Goal: Check status: Check status

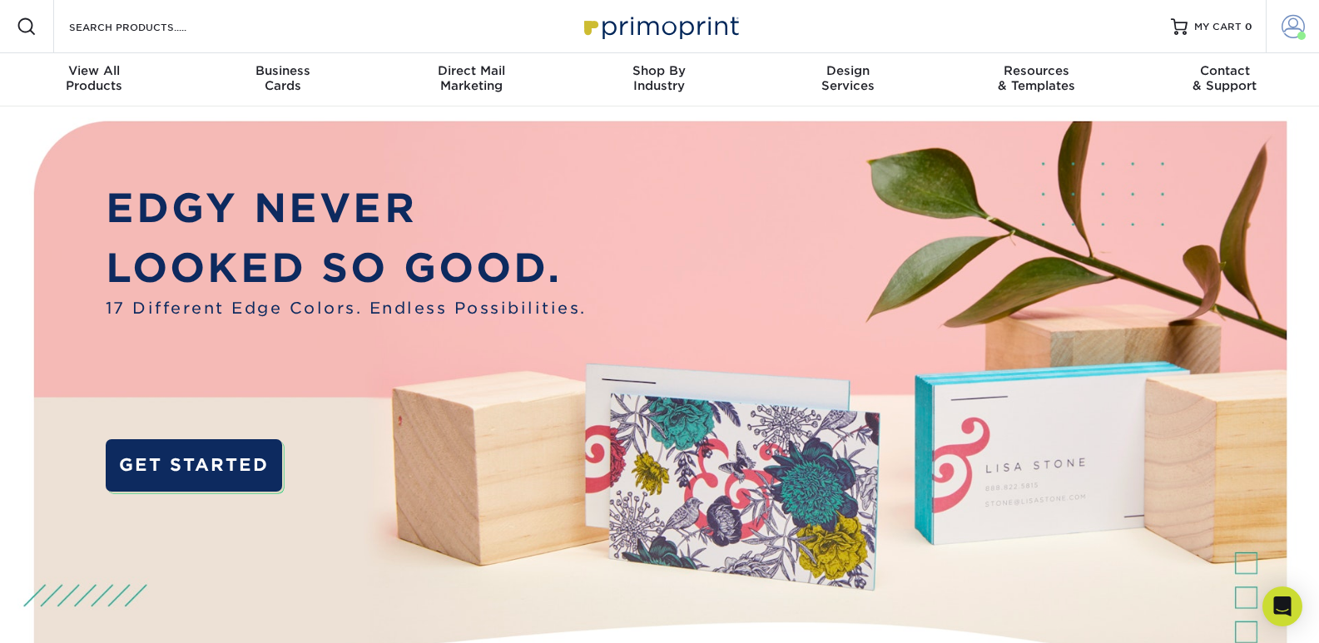
click at [1297, 25] on span at bounding box center [1293, 26] width 23 height 23
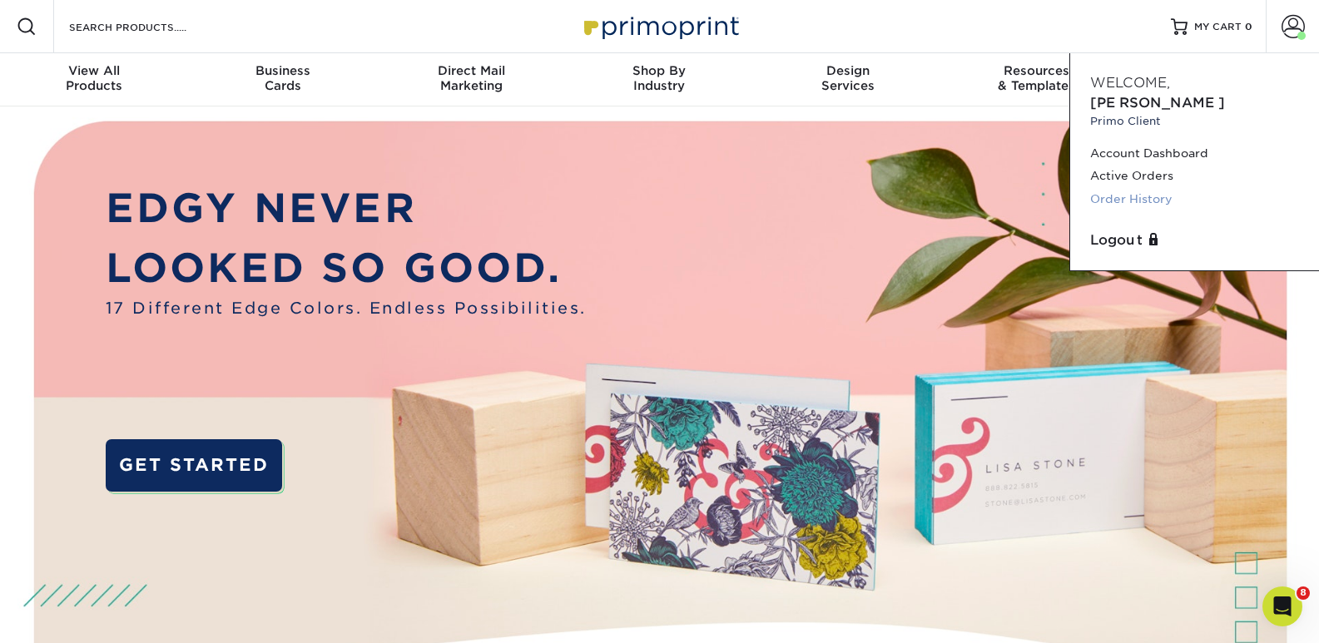
click at [1147, 188] on link "Order History" at bounding box center [1194, 199] width 209 height 22
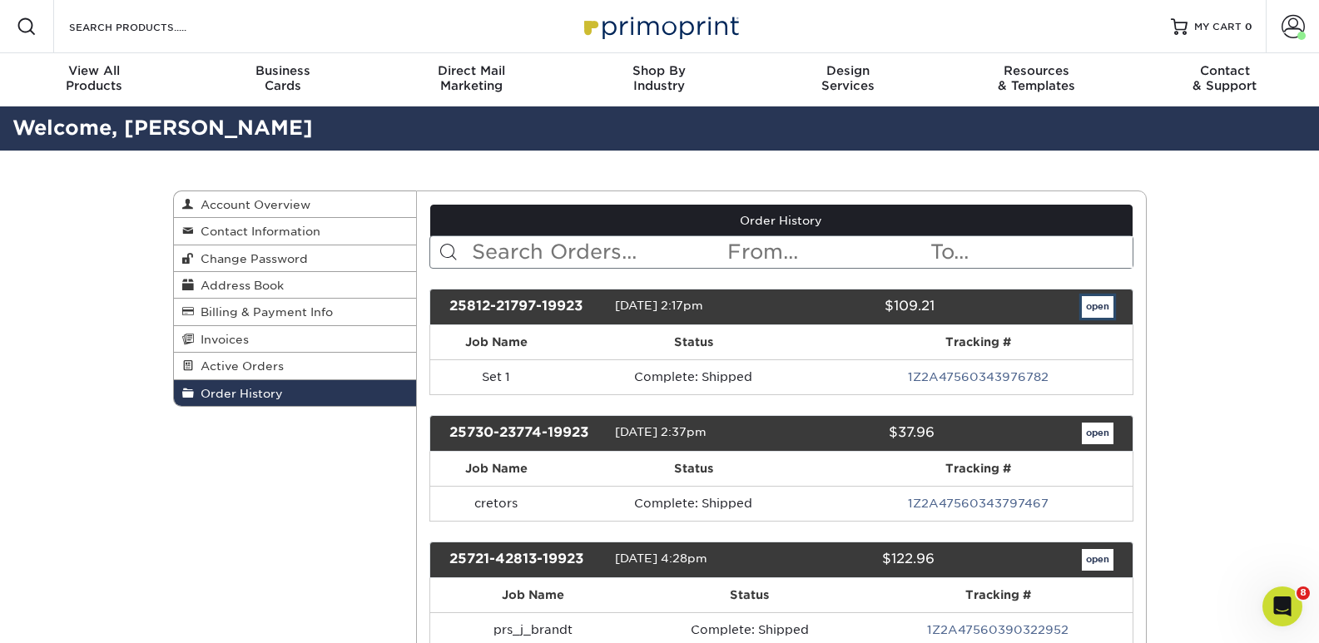
click at [1096, 305] on link "open" at bounding box center [1098, 307] width 32 height 22
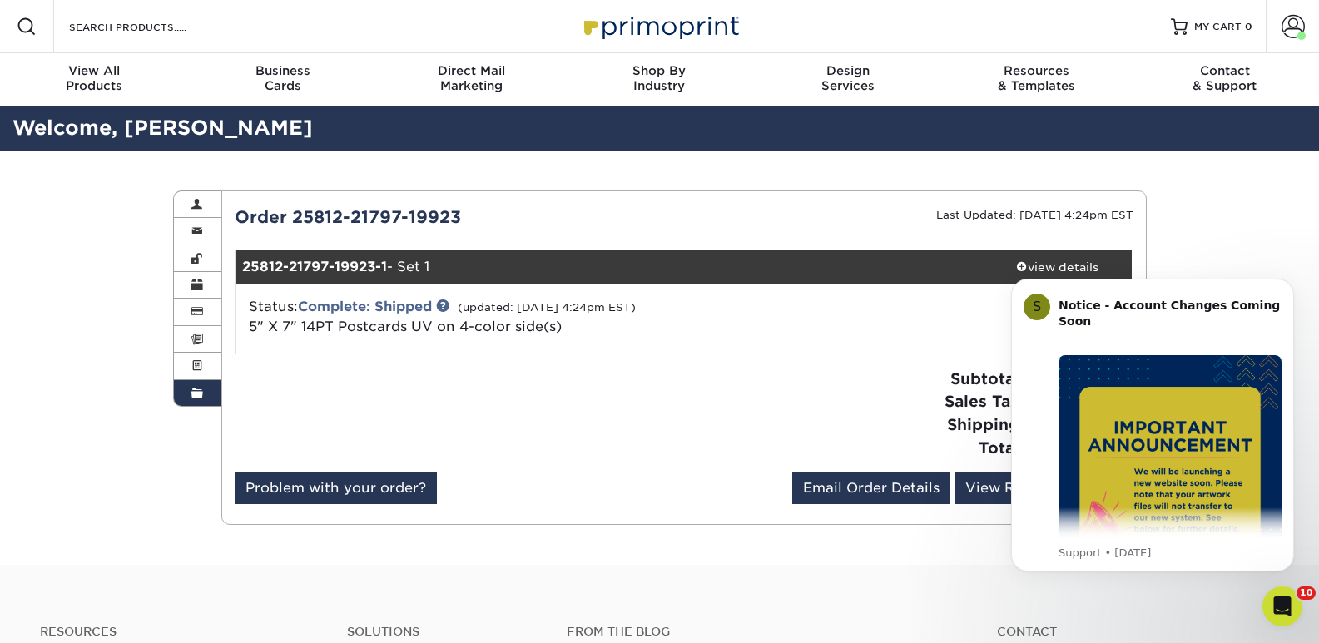
click at [1225, 181] on div "Order History Account Overview Contact Information Change Password Address Book…" at bounding box center [659, 358] width 1319 height 414
click at [1289, 286] on icon "Dismiss notification" at bounding box center [1289, 283] width 9 height 9
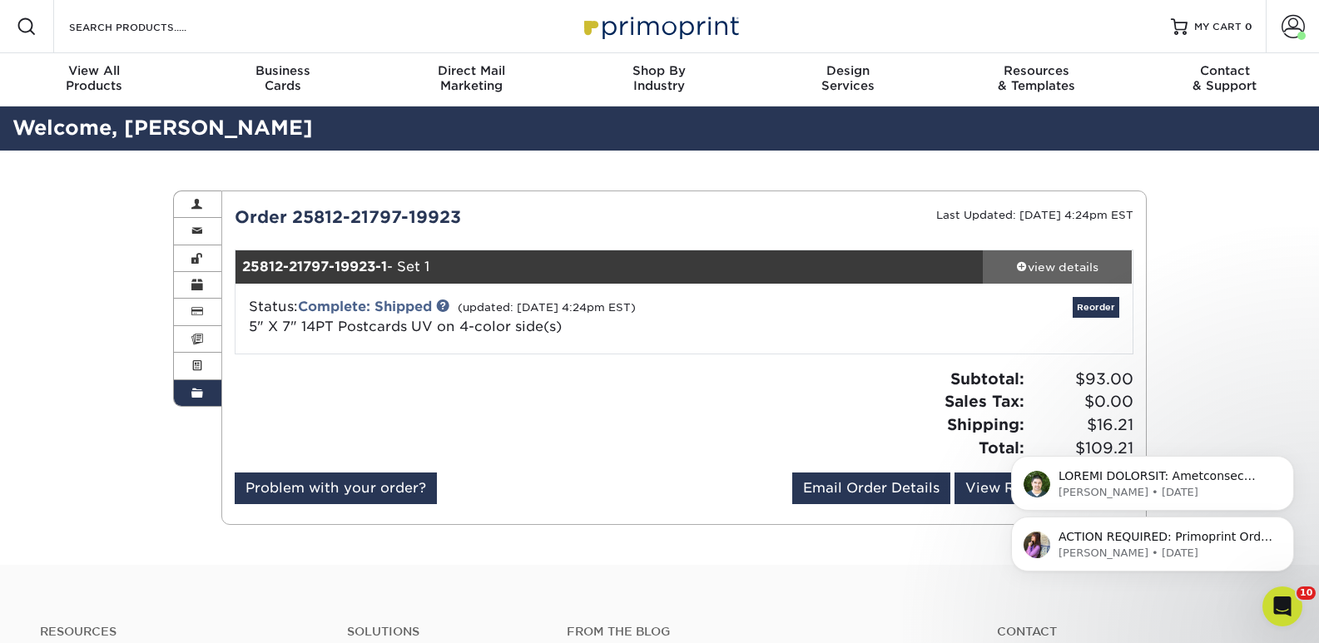
click at [1049, 261] on div "view details" at bounding box center [1058, 267] width 150 height 17
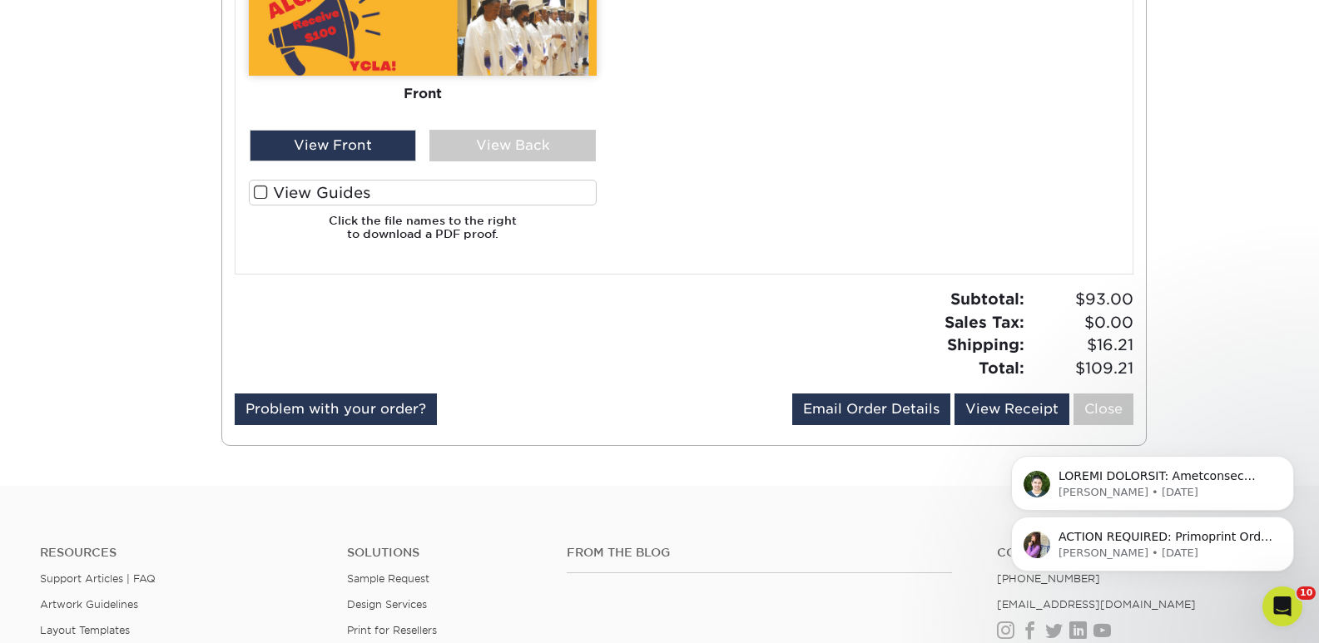
scroll to position [1331, 0]
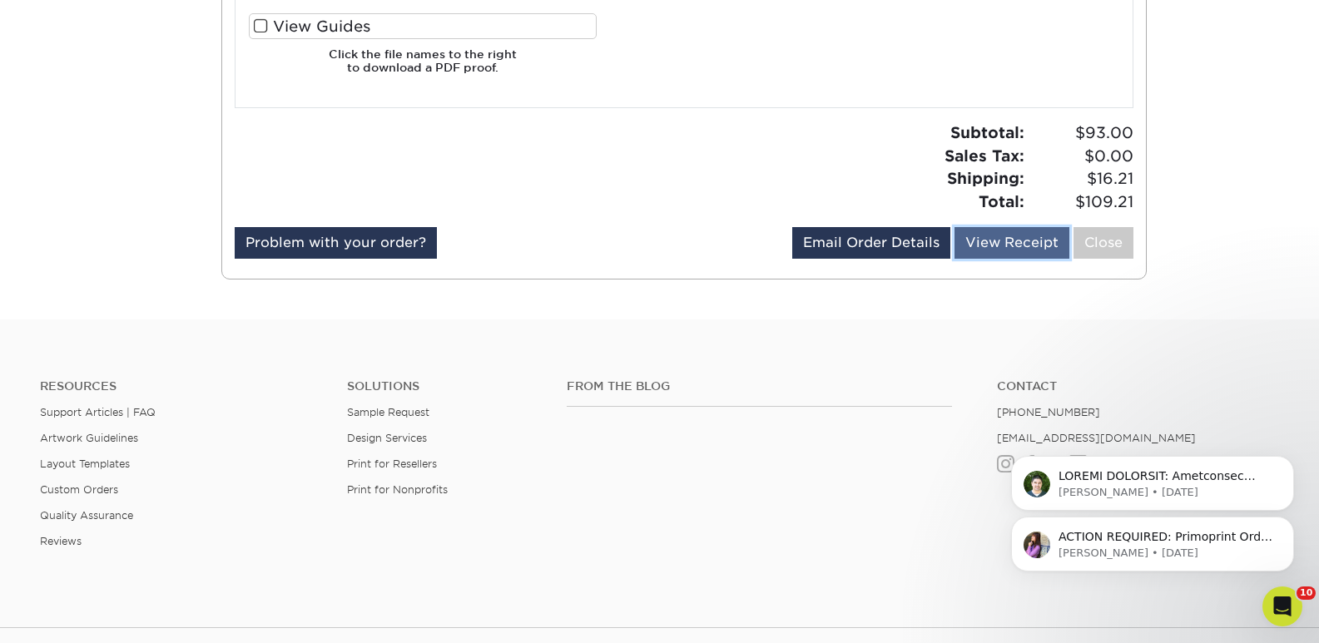
click at [1009, 242] on link "View Receipt" at bounding box center [1011, 243] width 115 height 32
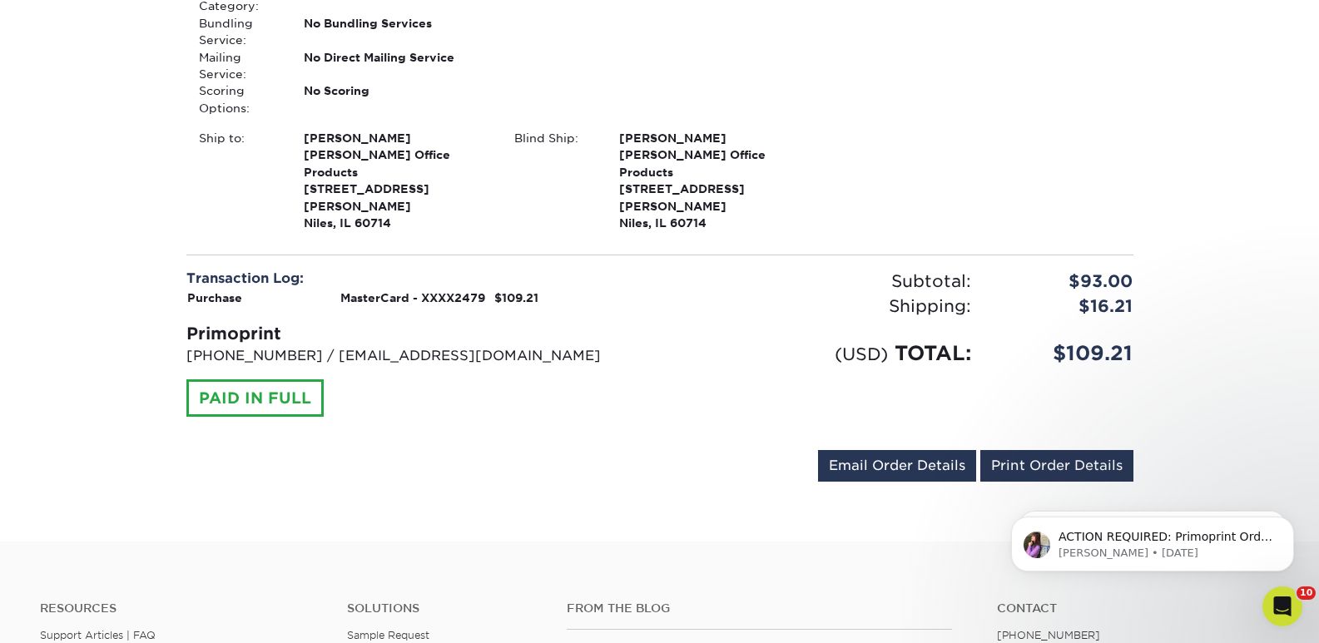
scroll to position [499, 0]
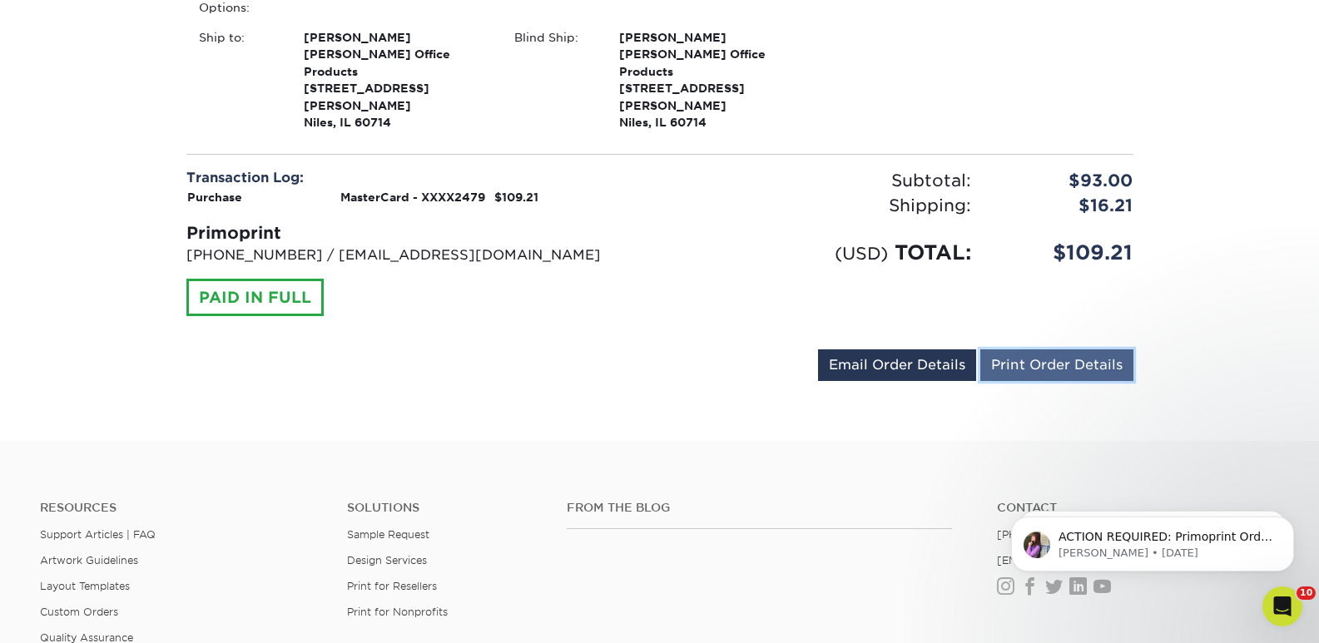
drag, startPoint x: 1036, startPoint y: 330, endPoint x: 9, endPoint y: 77, distance: 1057.6
click at [1036, 350] on link "Print Order Details" at bounding box center [1056, 366] width 153 height 32
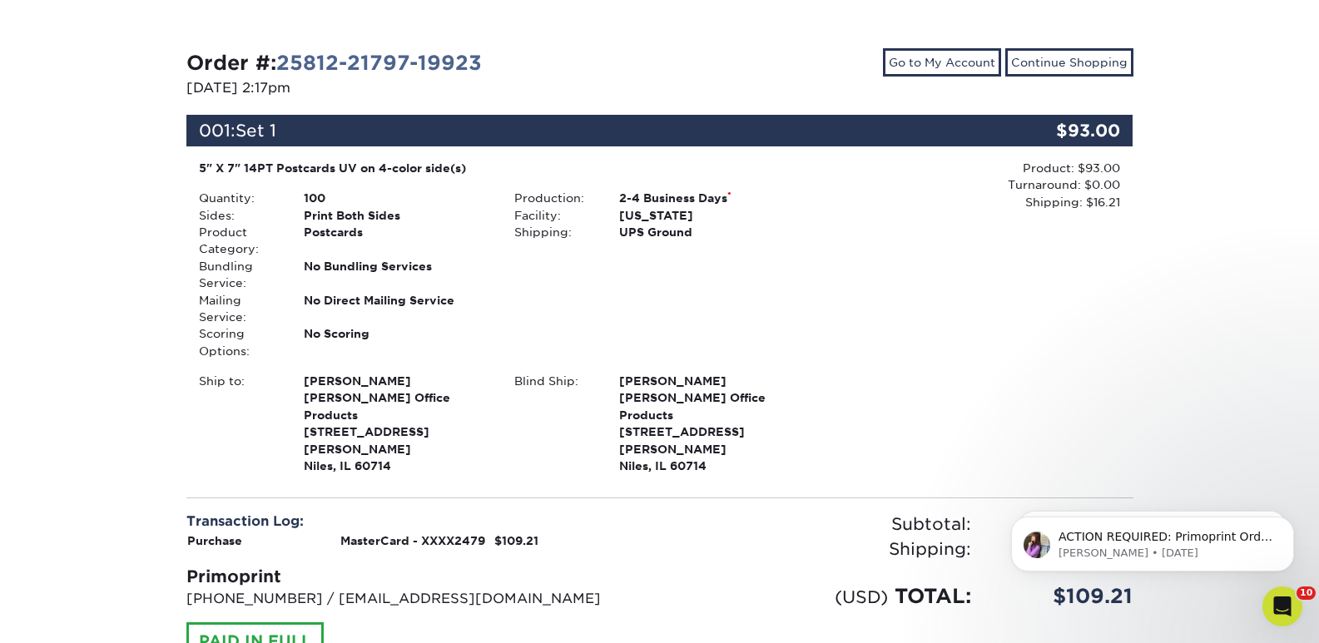
scroll to position [333, 0]
